Goal: Transaction & Acquisition: Obtain resource

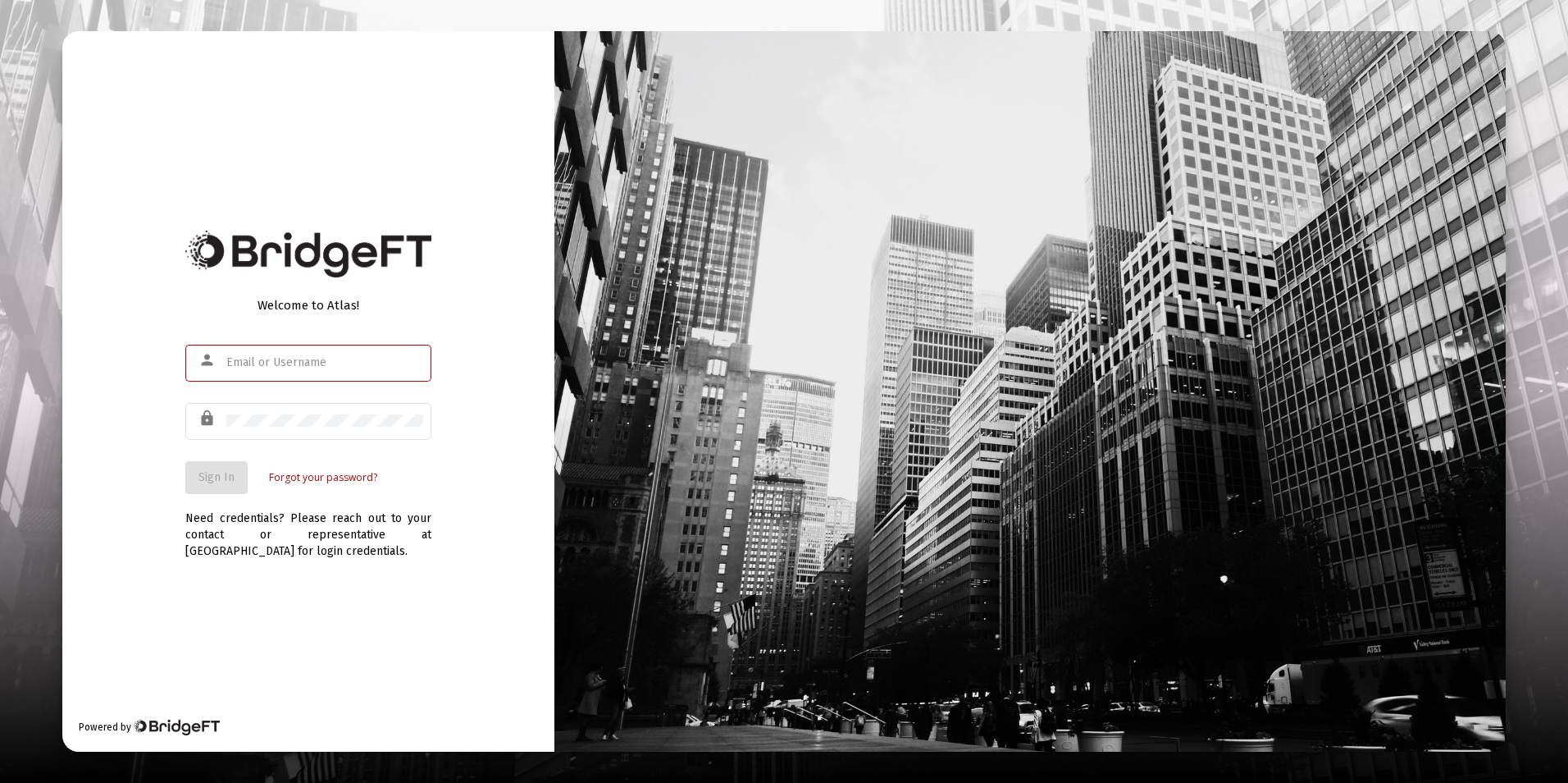
type input "[EMAIL_ADDRESS][DOMAIN_NAME]"
click at [125, 475] on div "Welcome to Atlas! person [EMAIL_ADDRESS][DOMAIN_NAME] lock Sign In Forgot your …" at bounding box center [308, 391] width 492 height 721
click at [201, 479] on span "Sign In" at bounding box center [217, 477] width 36 height 14
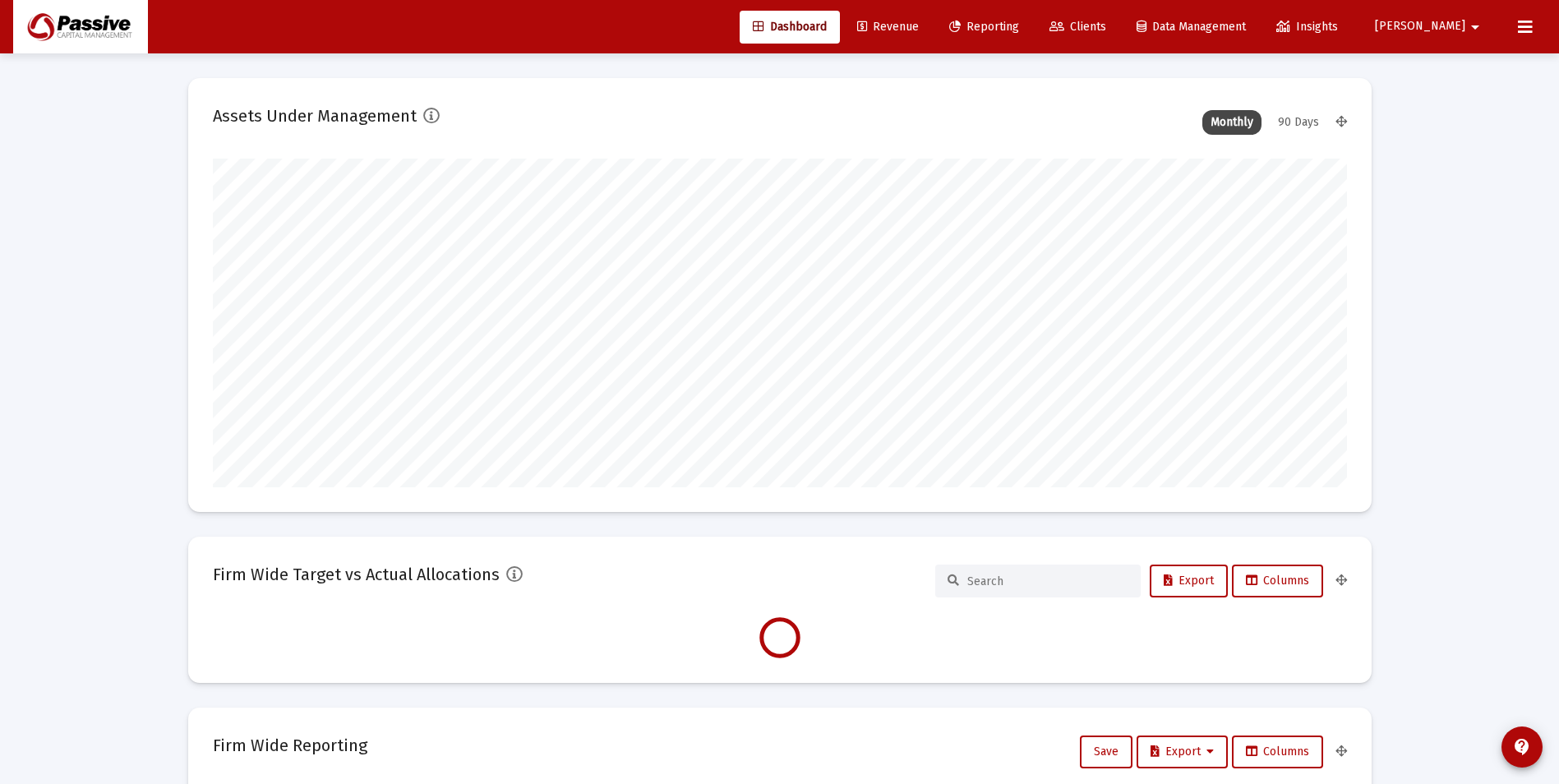
scroll to position [328, 1135]
type input "[DATE]"
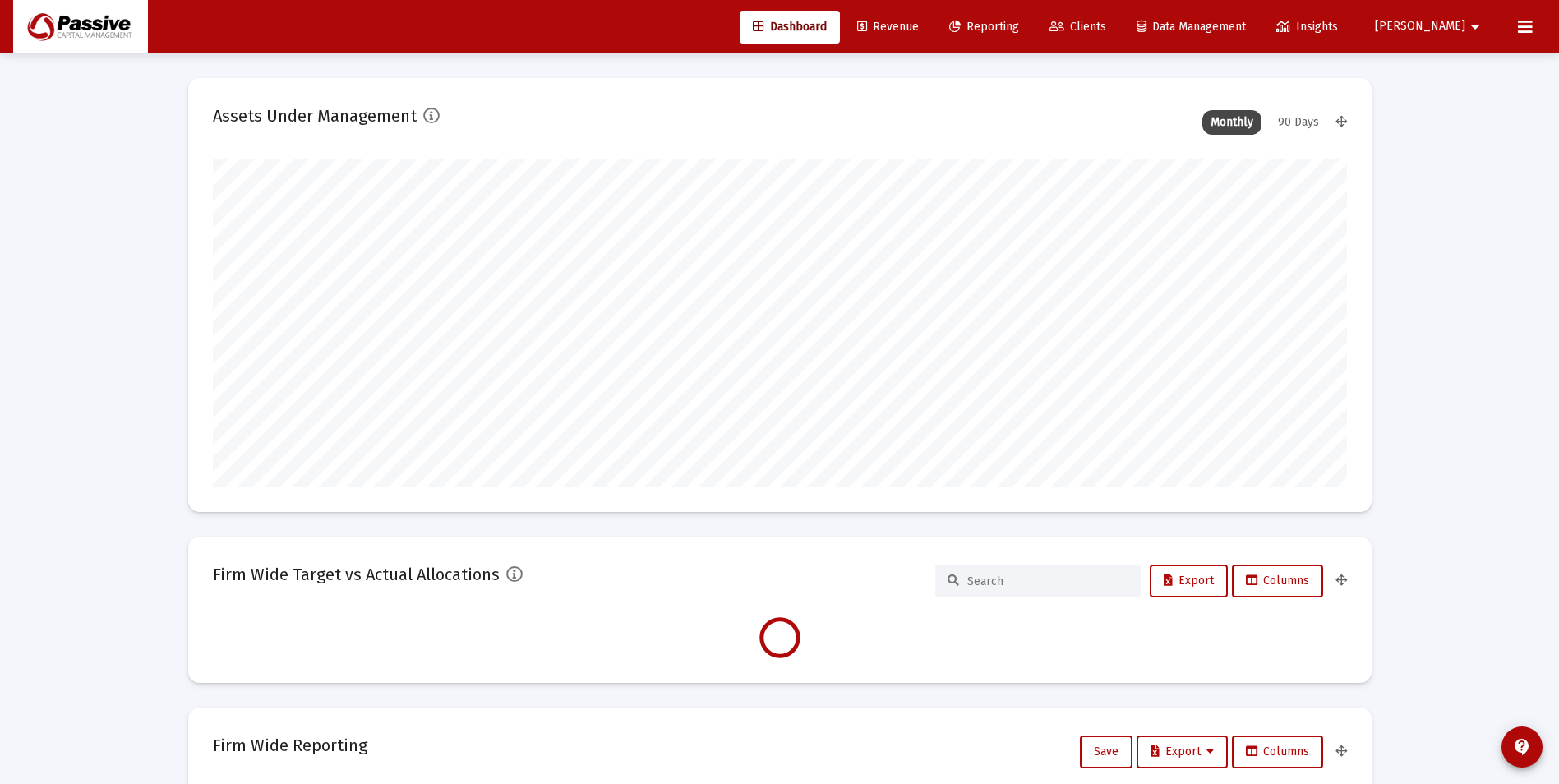
click at [1032, 37] on link "Reporting" at bounding box center [984, 27] width 96 height 33
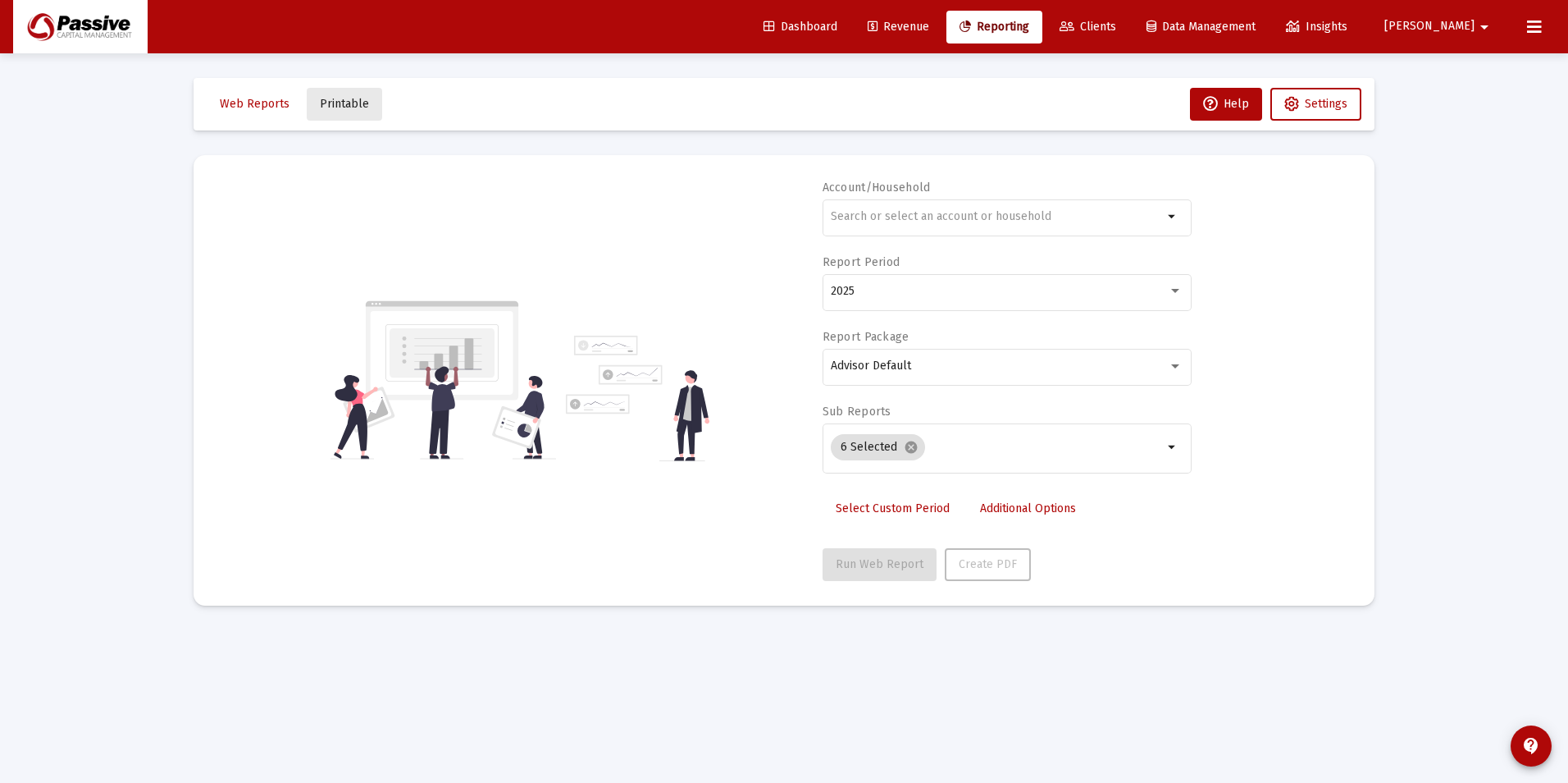
click at [351, 109] on span "Printable" at bounding box center [344, 104] width 49 height 14
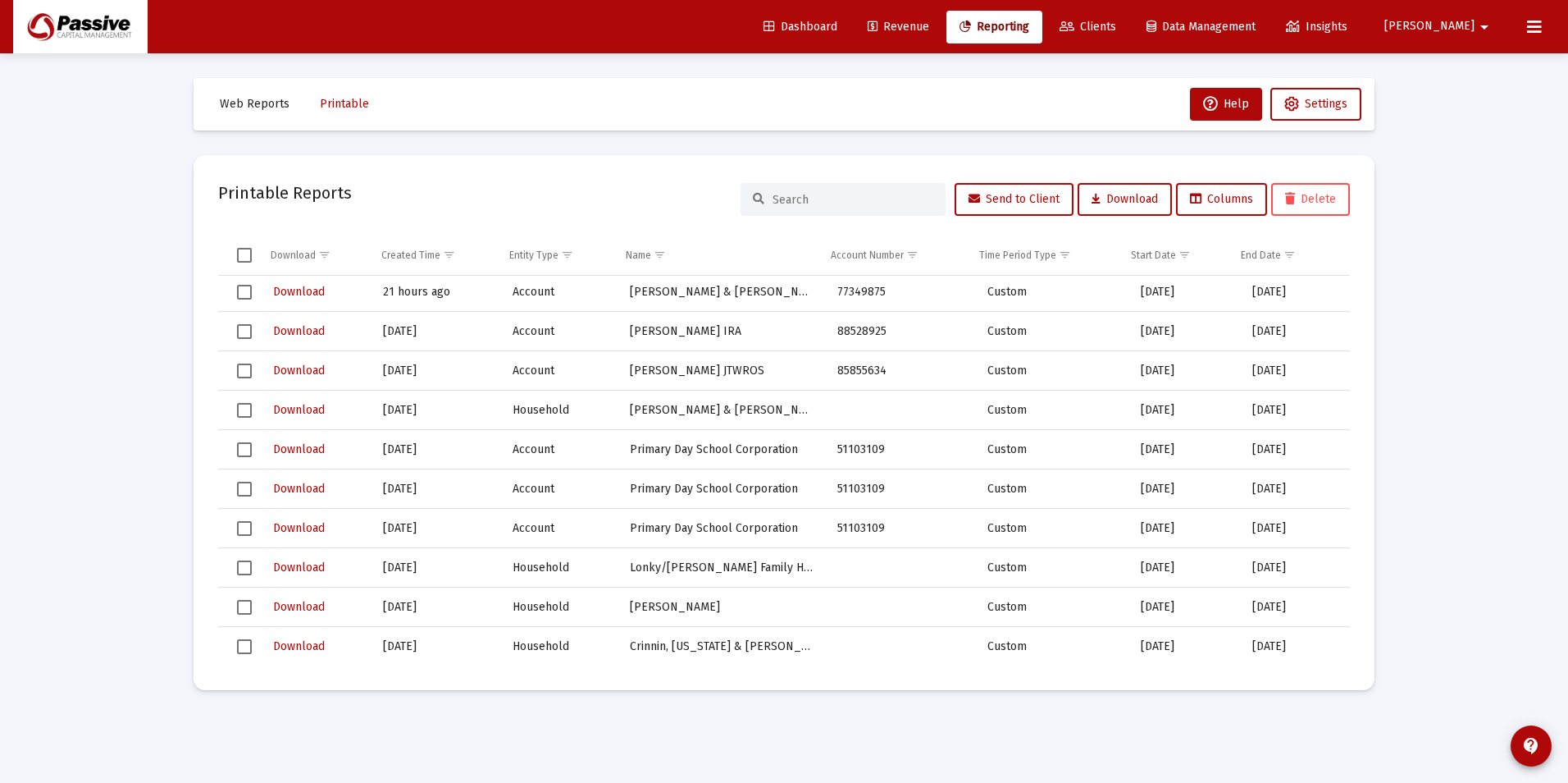
scroll to position [164, 0]
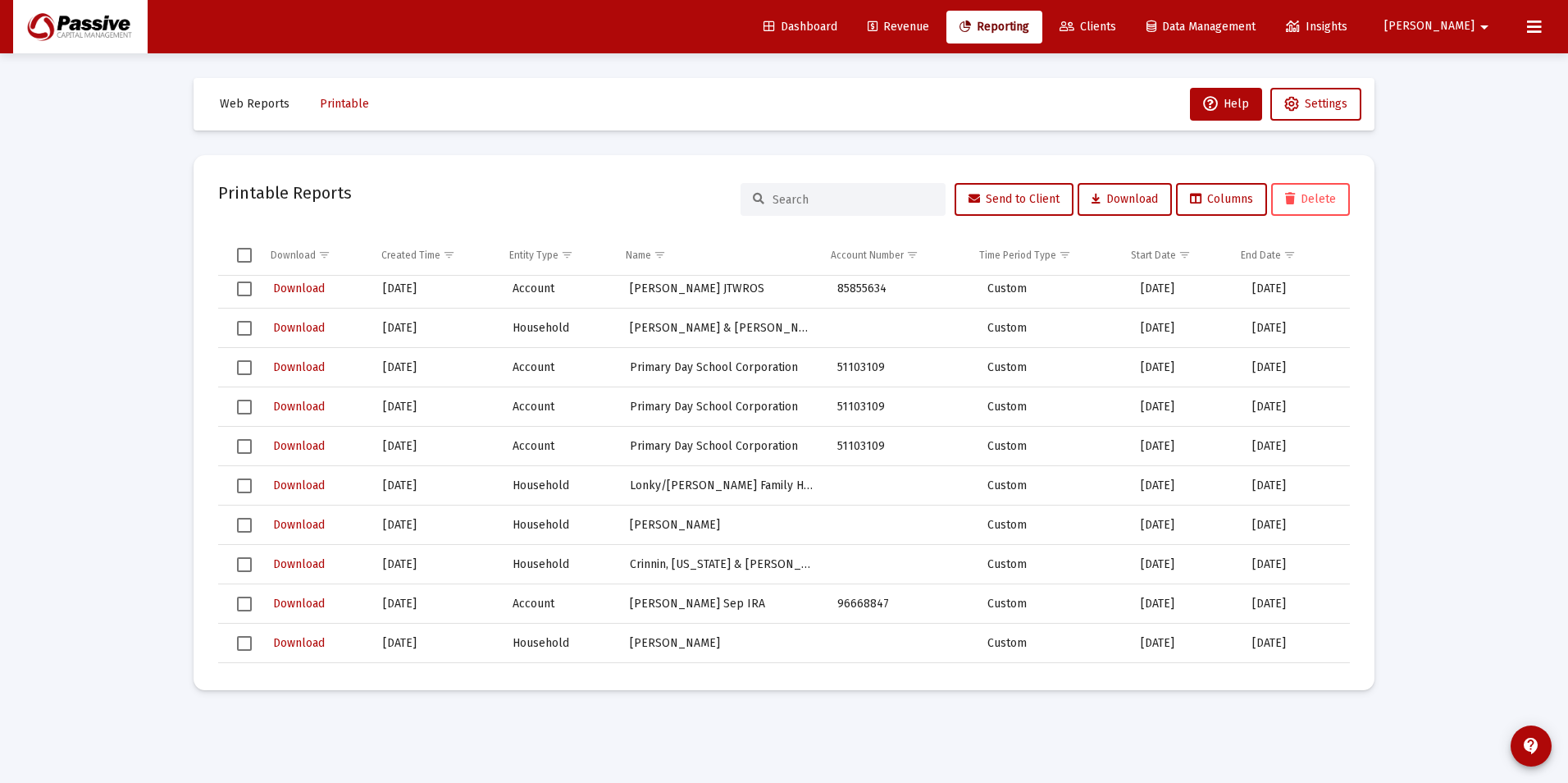
click at [248, 567] on span "Select row" at bounding box center [244, 564] width 15 height 15
click at [1324, 206] on button "Delete" at bounding box center [1311, 199] width 79 height 33
click at [1117, 22] on span "Clients" at bounding box center [1088, 27] width 56 height 14
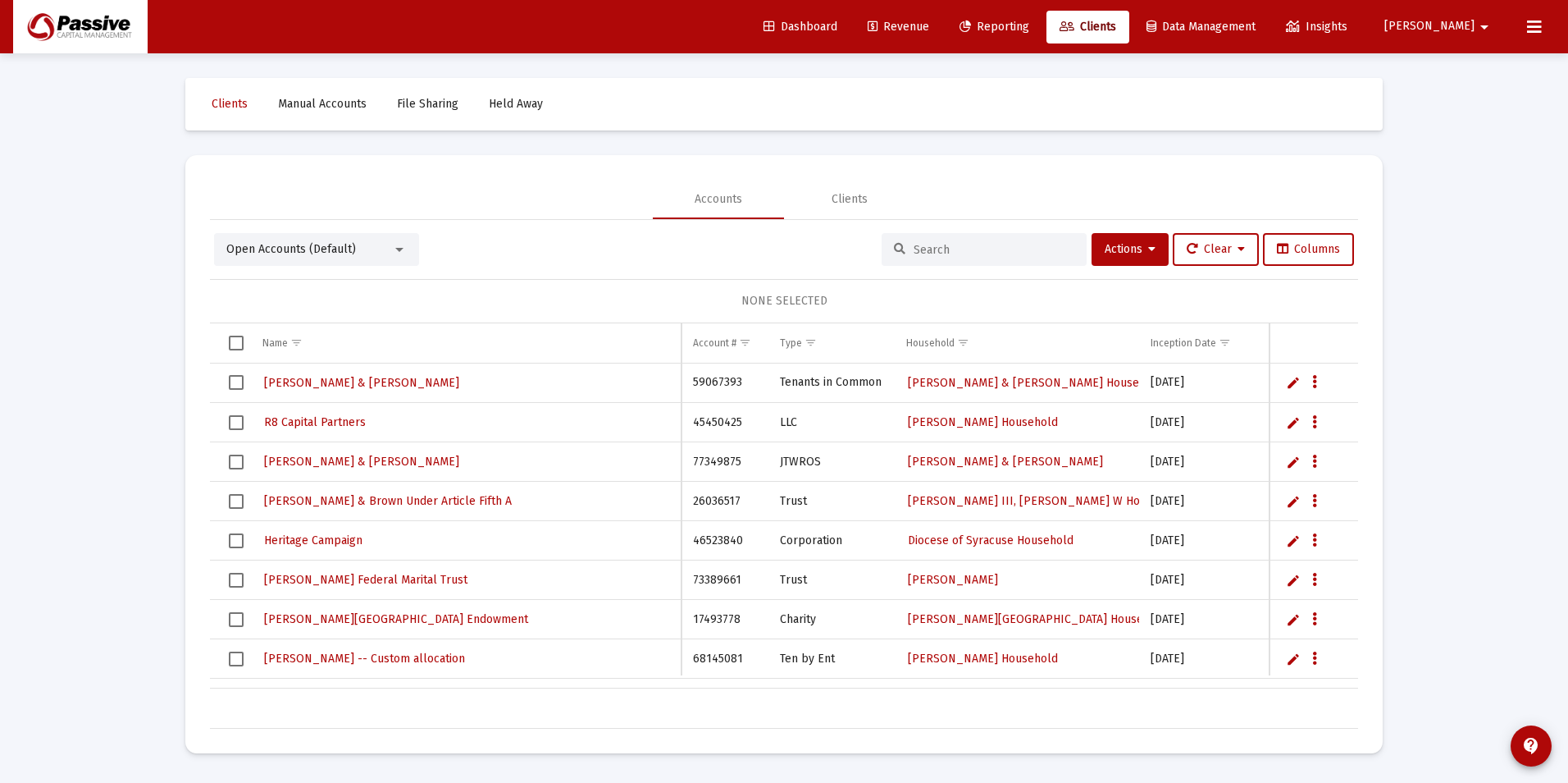
click at [1029, 27] on span "Reporting" at bounding box center [995, 27] width 69 height 14
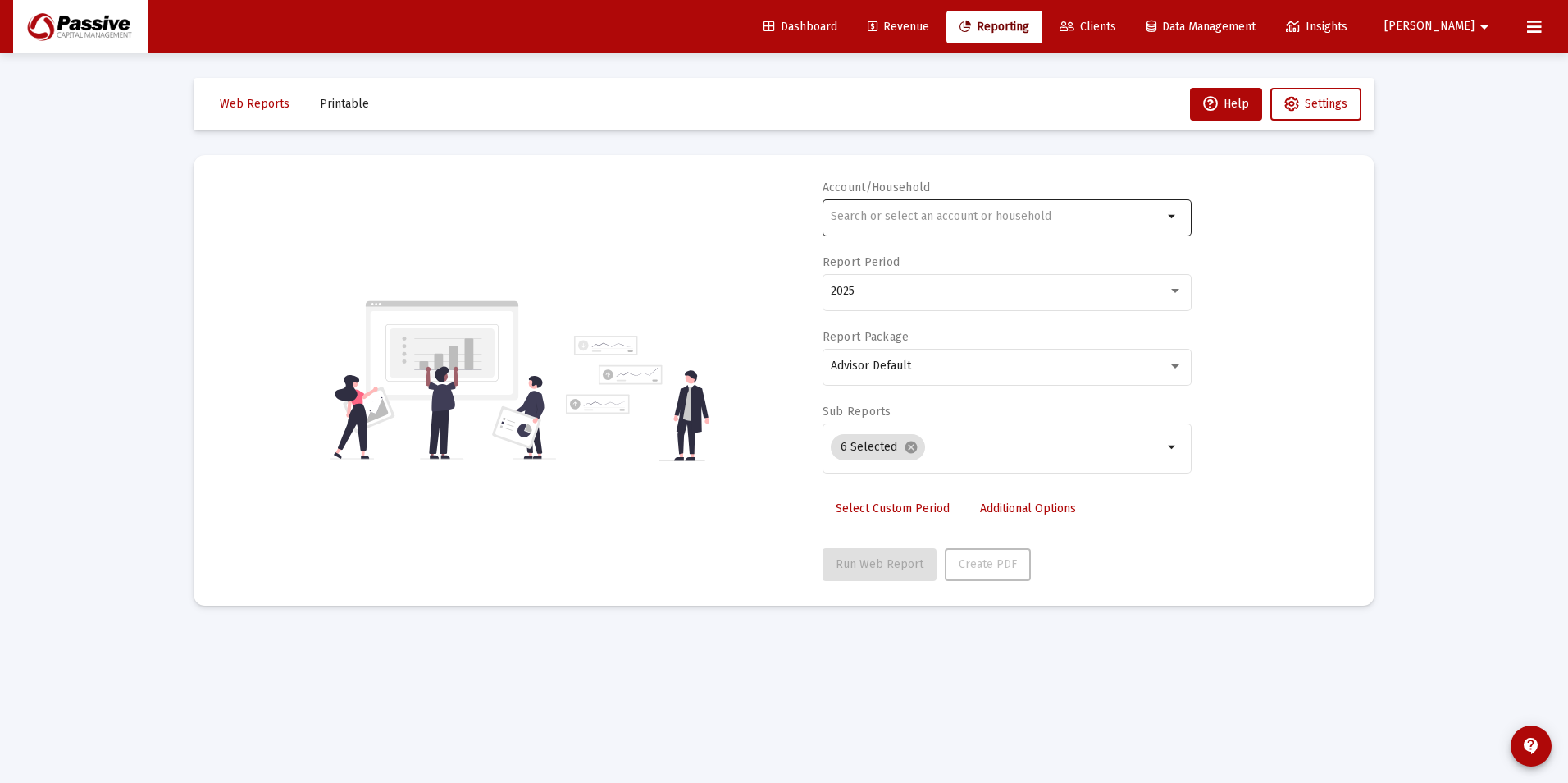
click at [951, 224] on div at bounding box center [997, 216] width 333 height 41
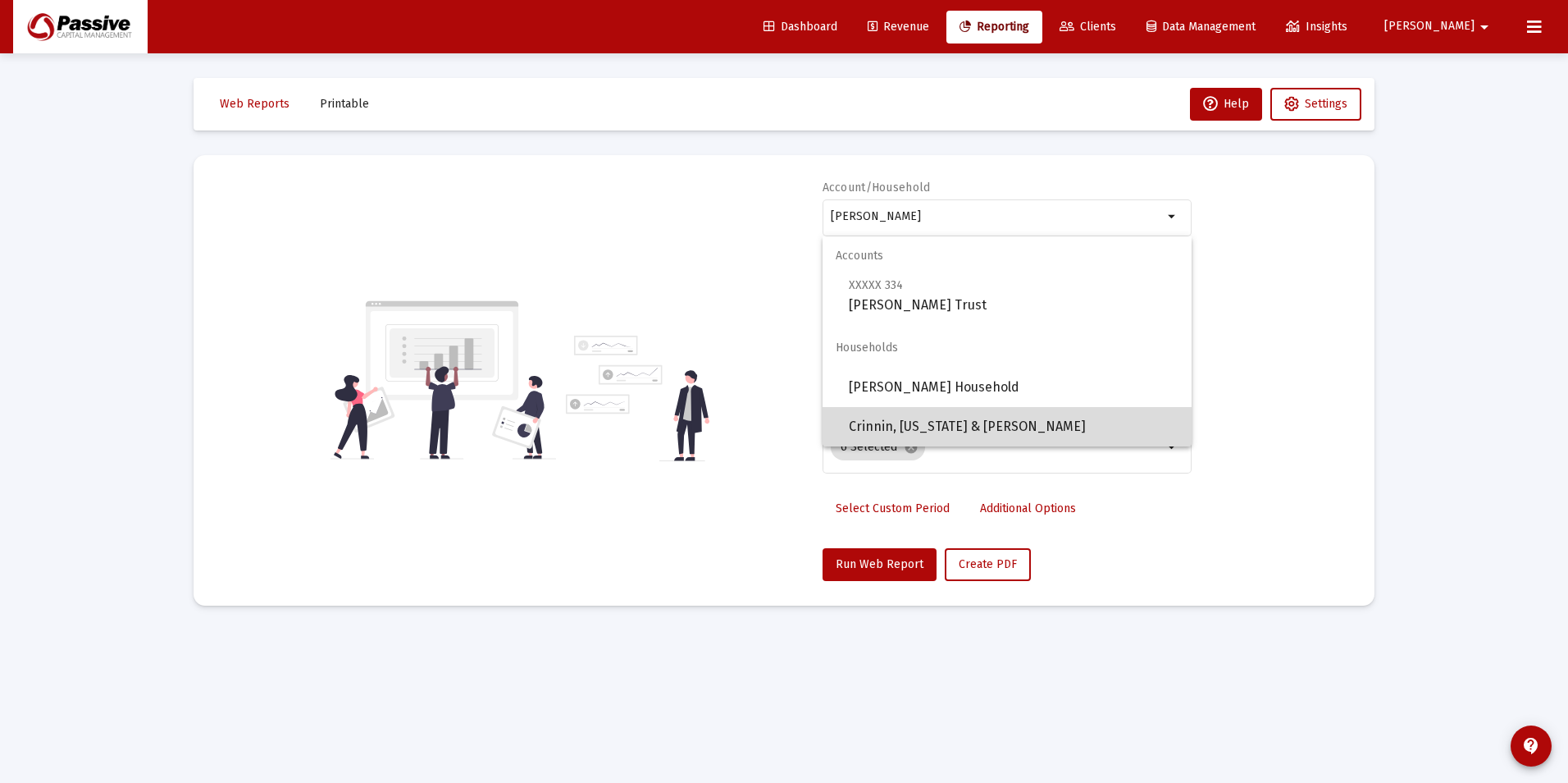
click at [1008, 428] on span "Crinnin, [US_STATE] & [PERSON_NAME]" at bounding box center [1014, 427] width 330 height 40
type input "Crinnin, [US_STATE] & [PERSON_NAME]"
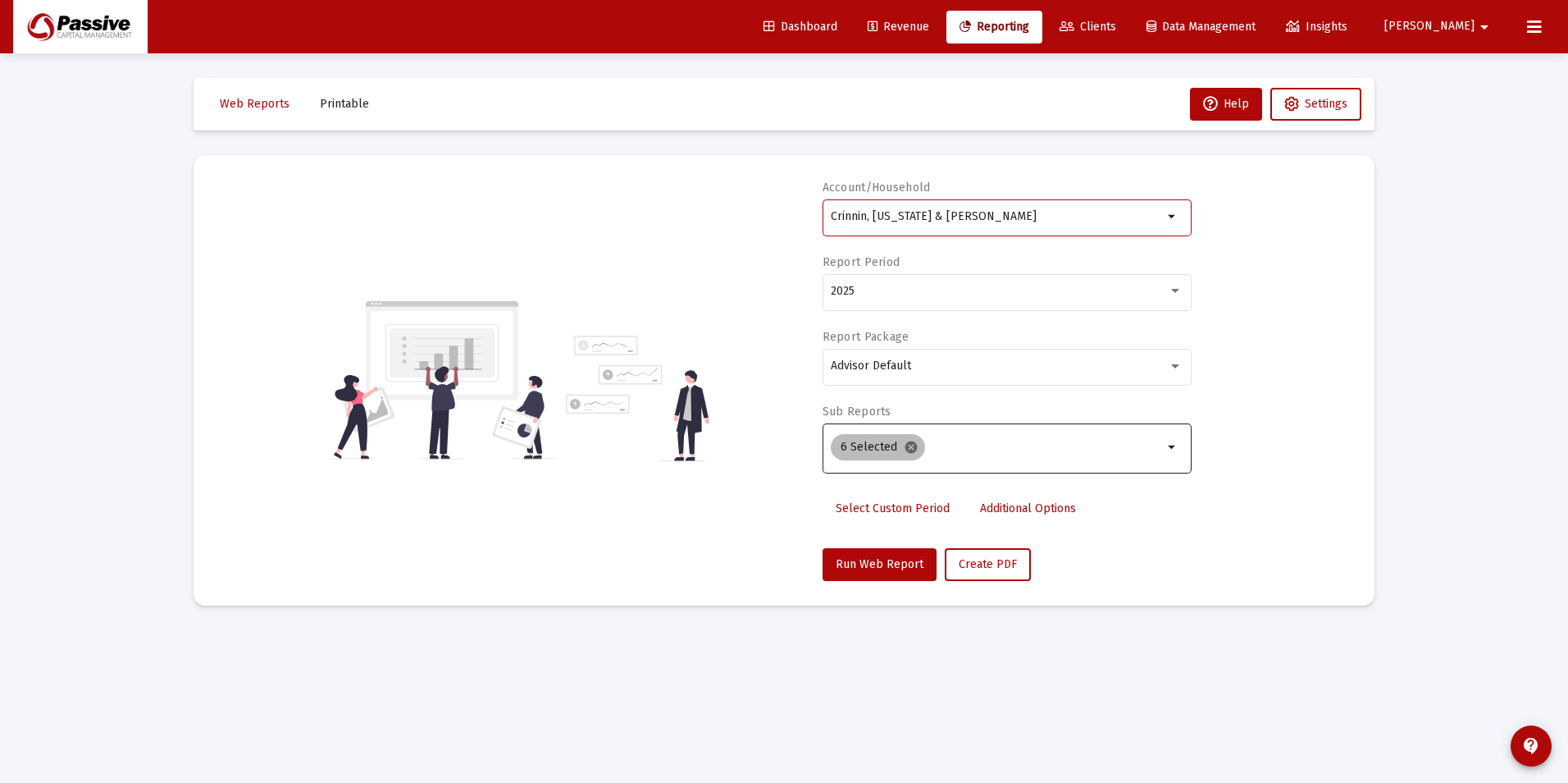
click at [904, 446] on mat-icon "cancel" at bounding box center [911, 446] width 15 height 15
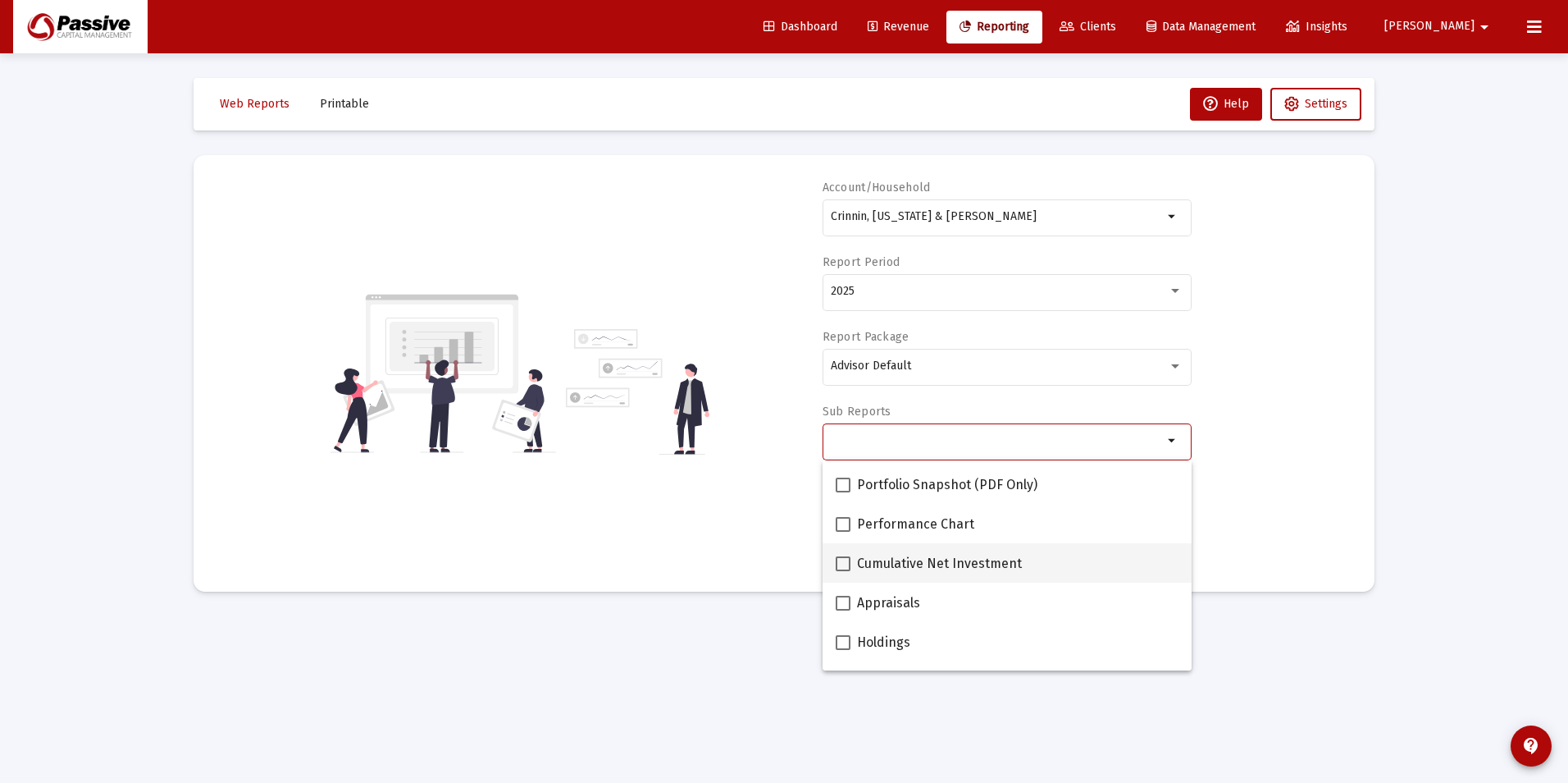
scroll to position [164, 0]
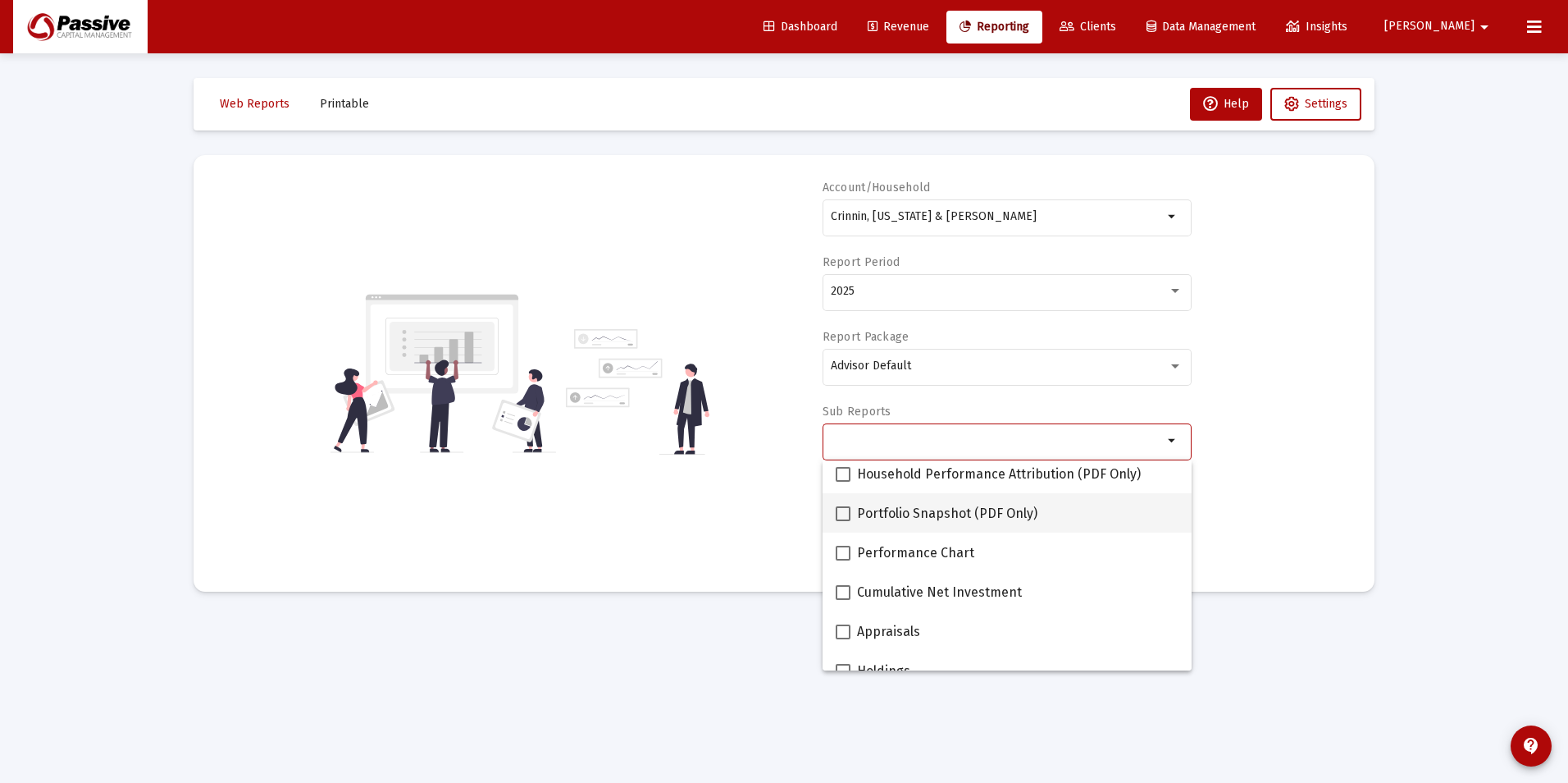
click at [861, 506] on span "Portfolio Snapshot (PDF Only)" at bounding box center [947, 514] width 180 height 20
click at [843, 521] on input "Portfolio Snapshot (PDF Only)" at bounding box center [842, 521] width 1 height 1
checkbox input "true"
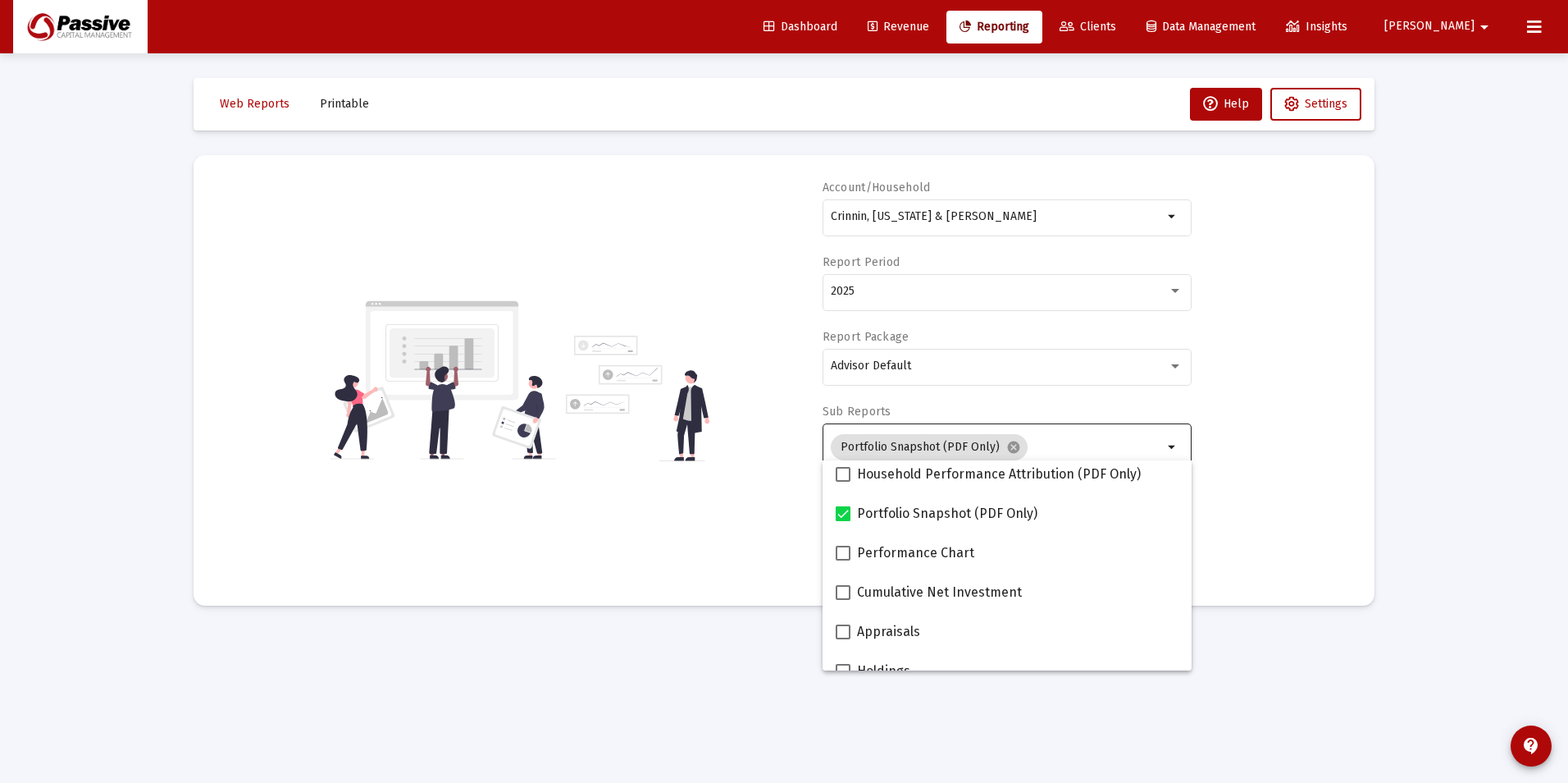
click at [1268, 420] on div "Account/Household Crinnin, [US_STATE] & [PERSON_NAME] arrow_drop_down Report Pe…" at bounding box center [784, 379] width 1132 height 401
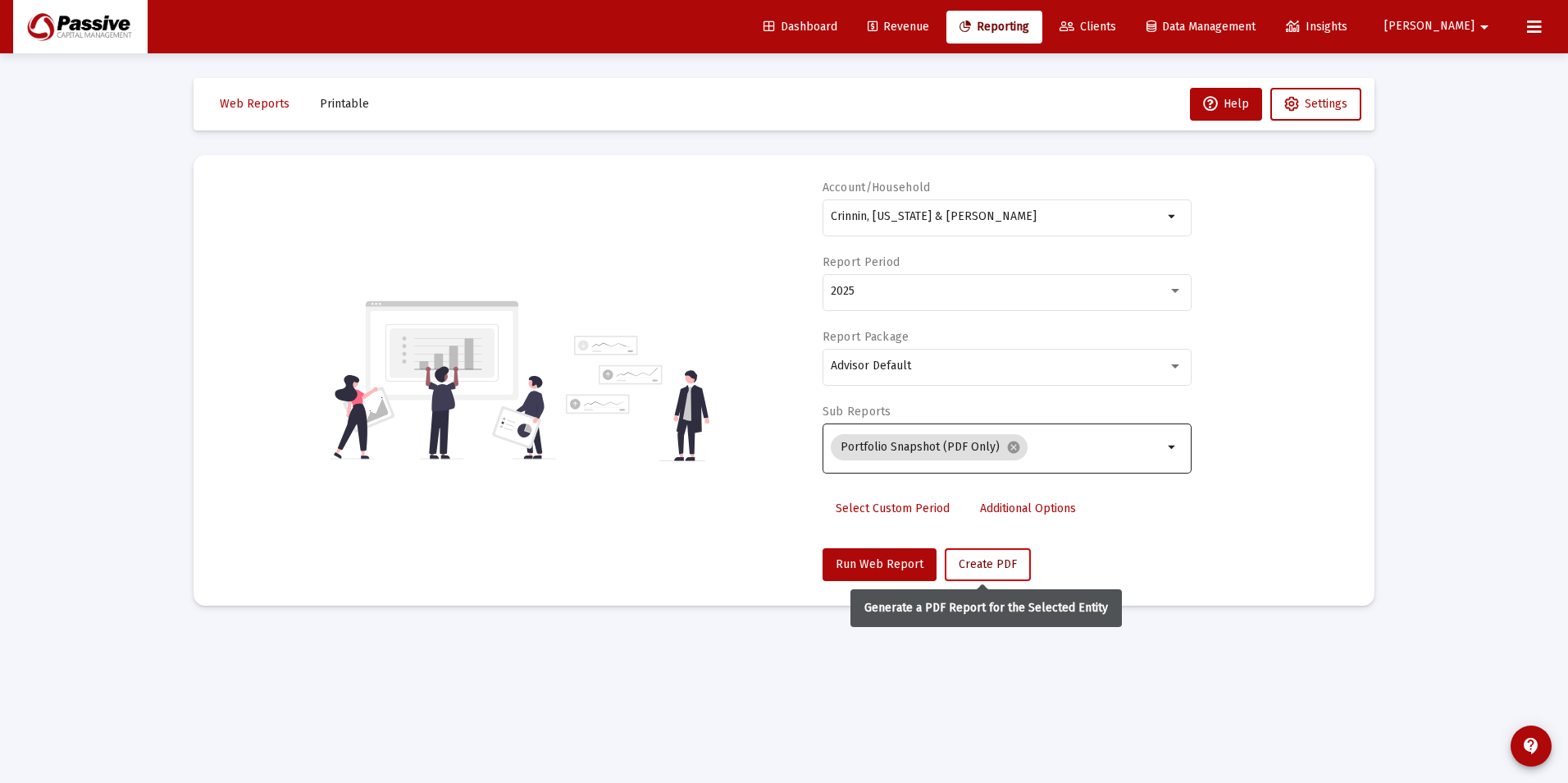
click at [999, 566] on span "Create PDF" at bounding box center [988, 564] width 58 height 14
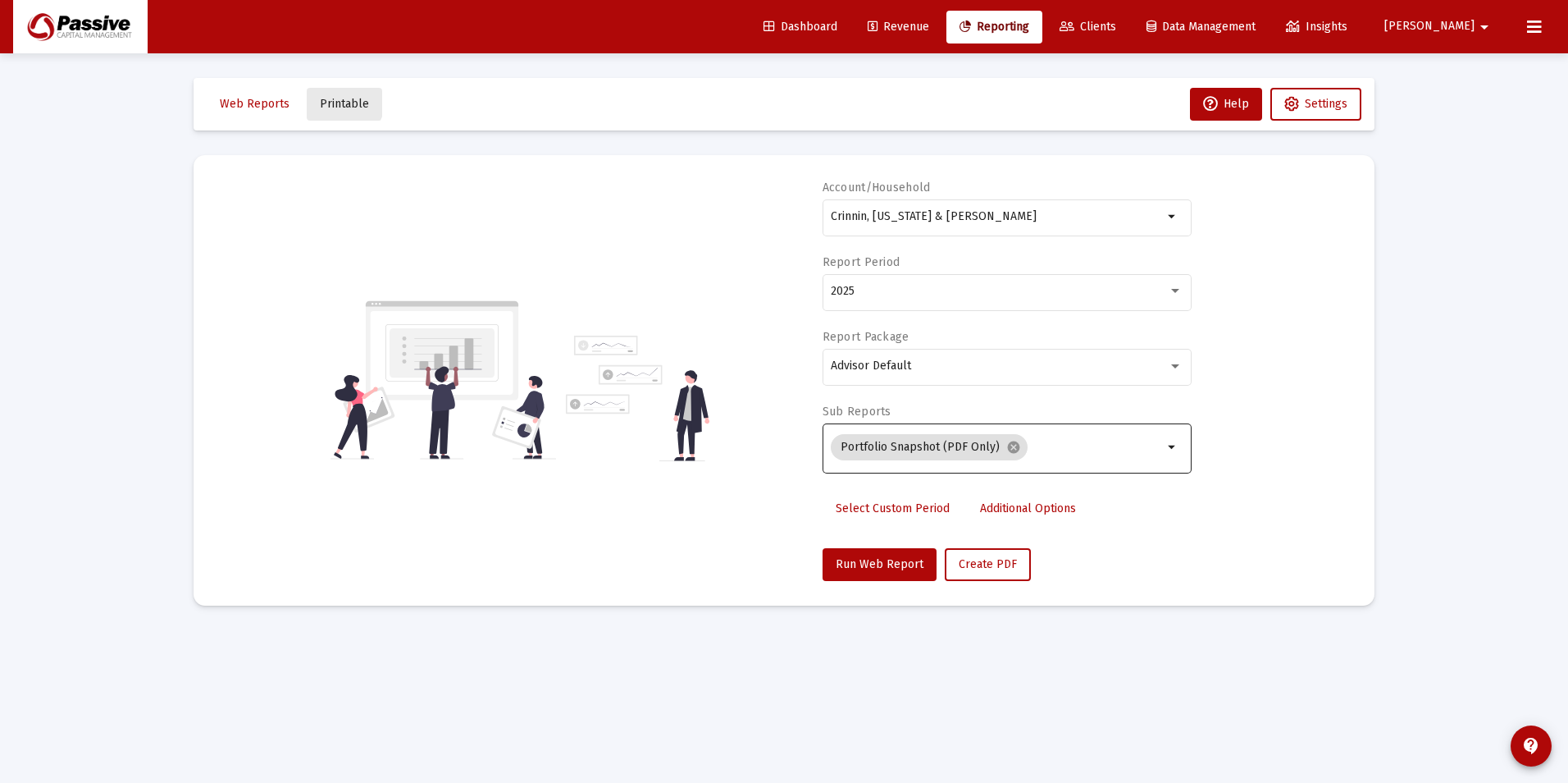
click at [327, 95] on button "Printable" at bounding box center [344, 104] width 75 height 33
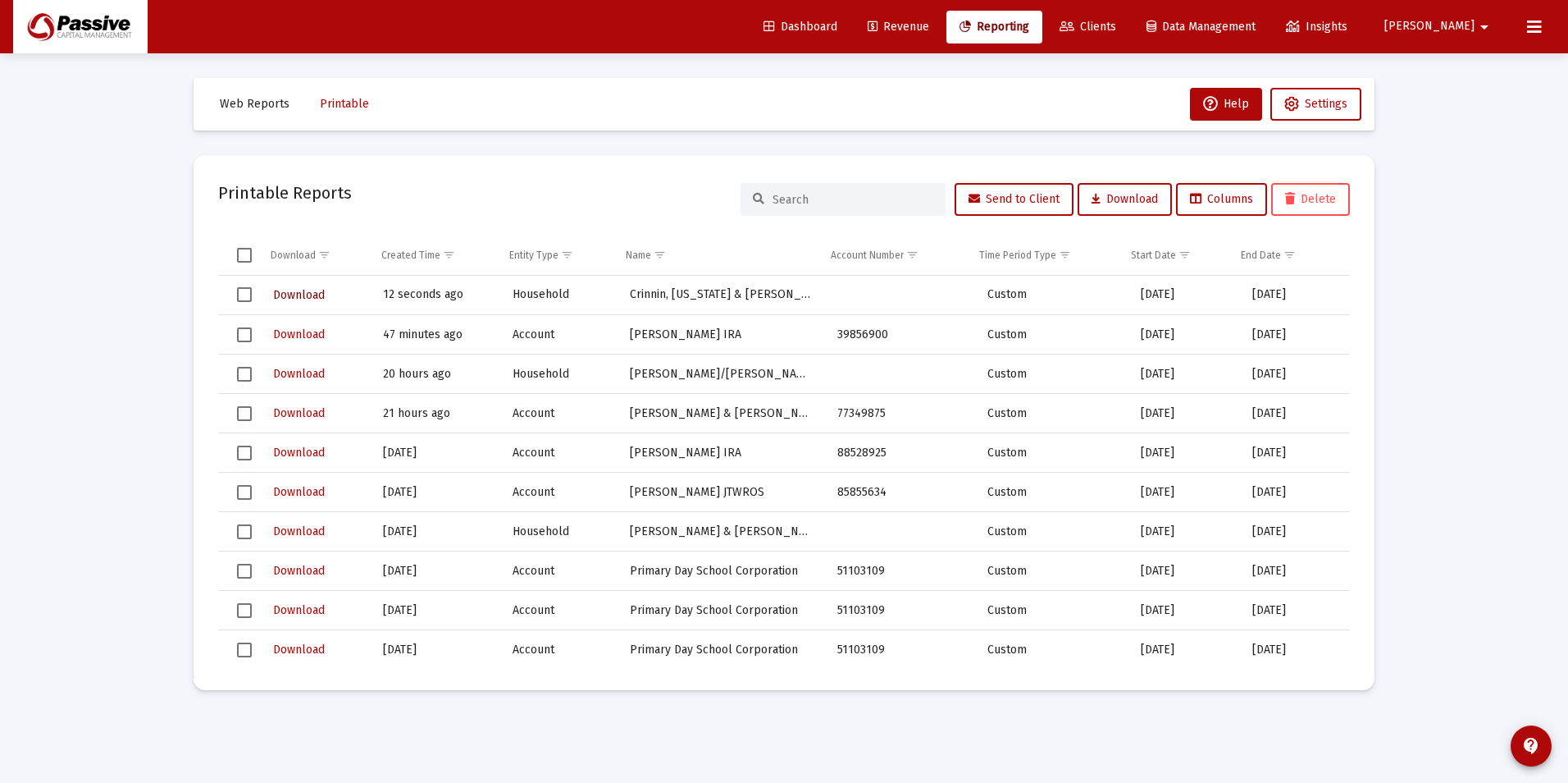
click at [307, 297] on span "Download" at bounding box center [299, 295] width 51 height 14
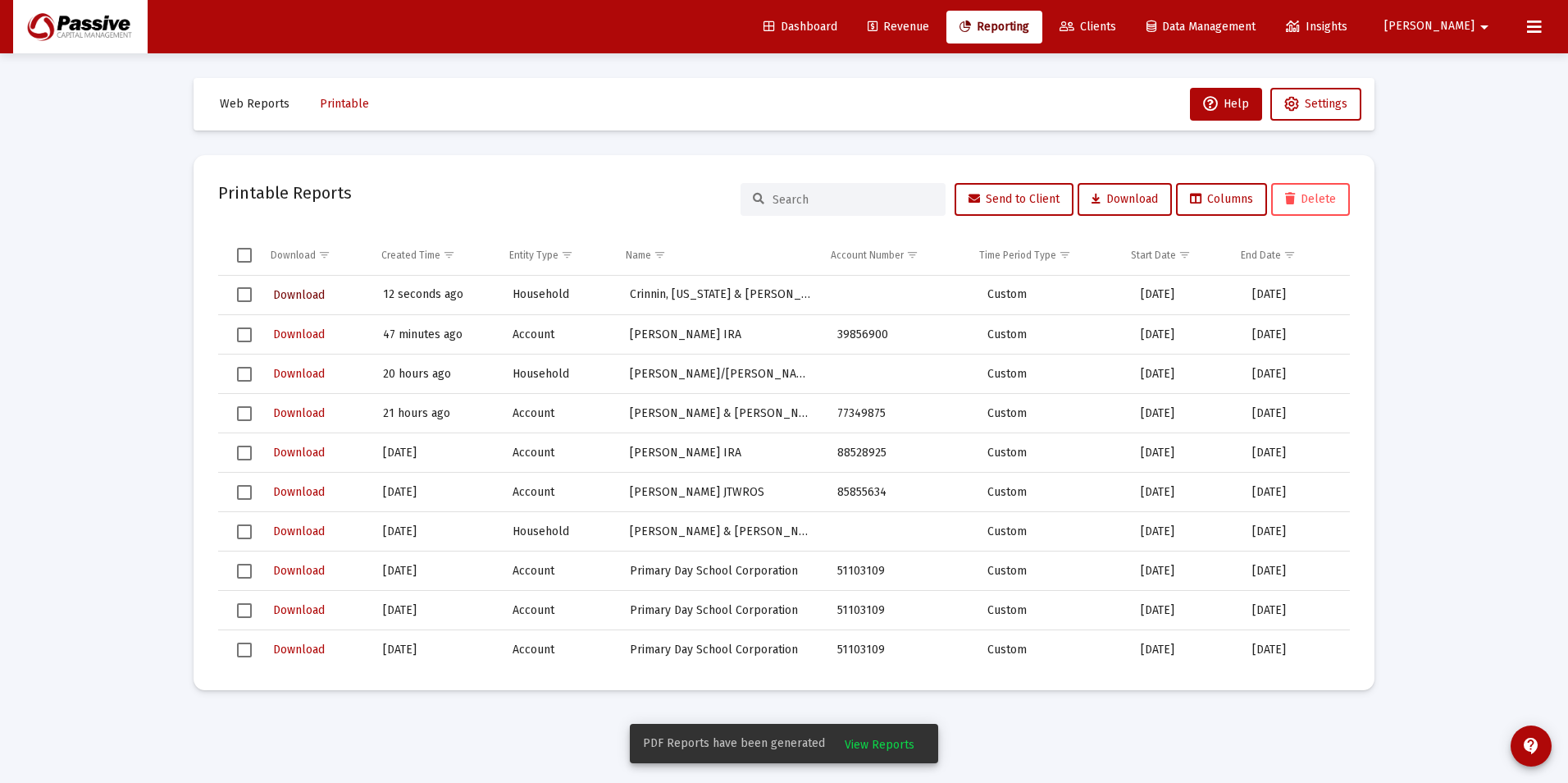
click at [313, 299] on span "Download" at bounding box center [299, 295] width 51 height 14
